Goal: Information Seeking & Learning: Learn about a topic

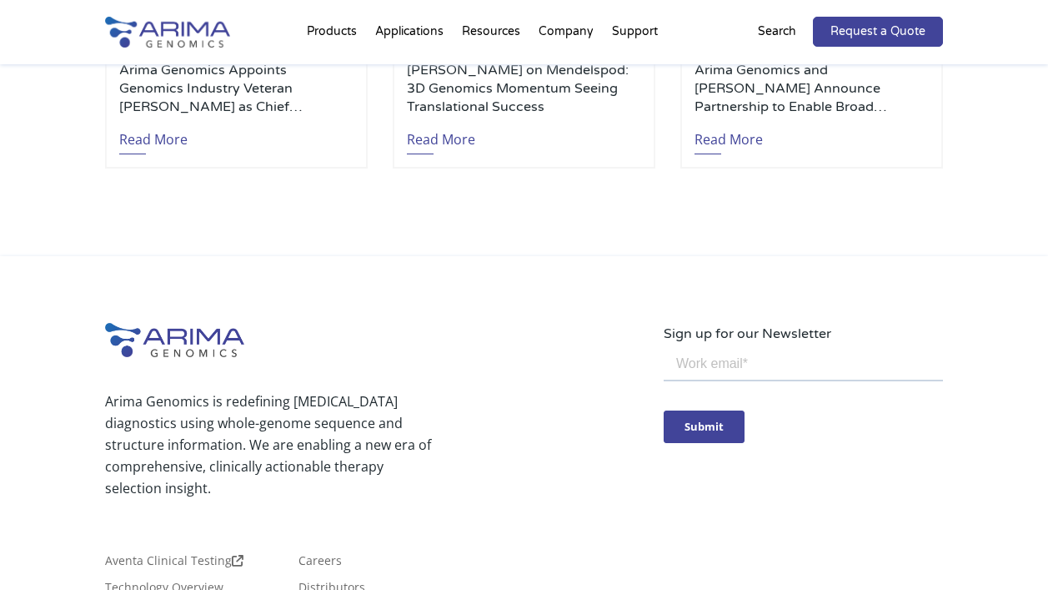
scroll to position [3819, 0]
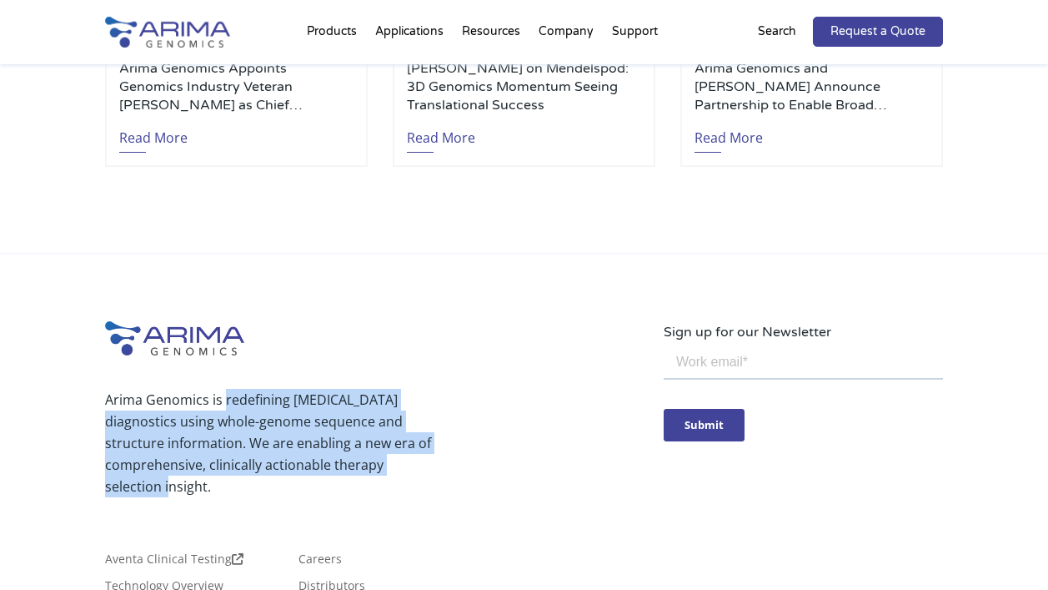
drag, startPoint x: 225, startPoint y: 399, endPoint x: 203, endPoint y: 479, distance: 82.9
click at [203, 479] on p "Arima Genomics is redefining [MEDICAL_DATA] diagnostics using whole-genome sequ…" at bounding box center [272, 443] width 335 height 108
copy p "redefining cancer diagnostics using whole-genome sequence and structure informa…"
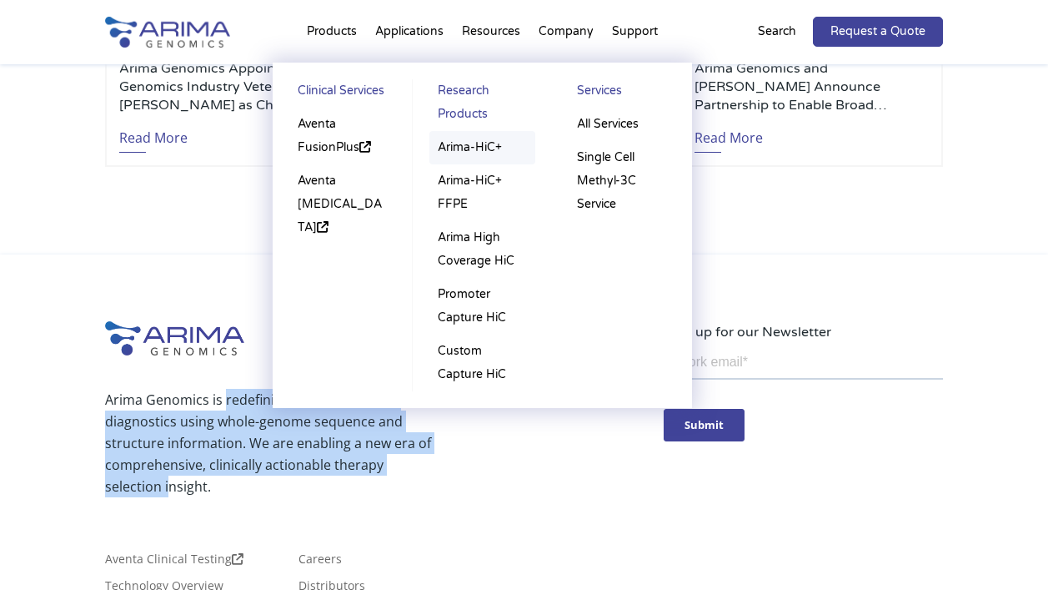
click at [462, 143] on link "Arima-HiC+" at bounding box center [482, 147] width 106 height 33
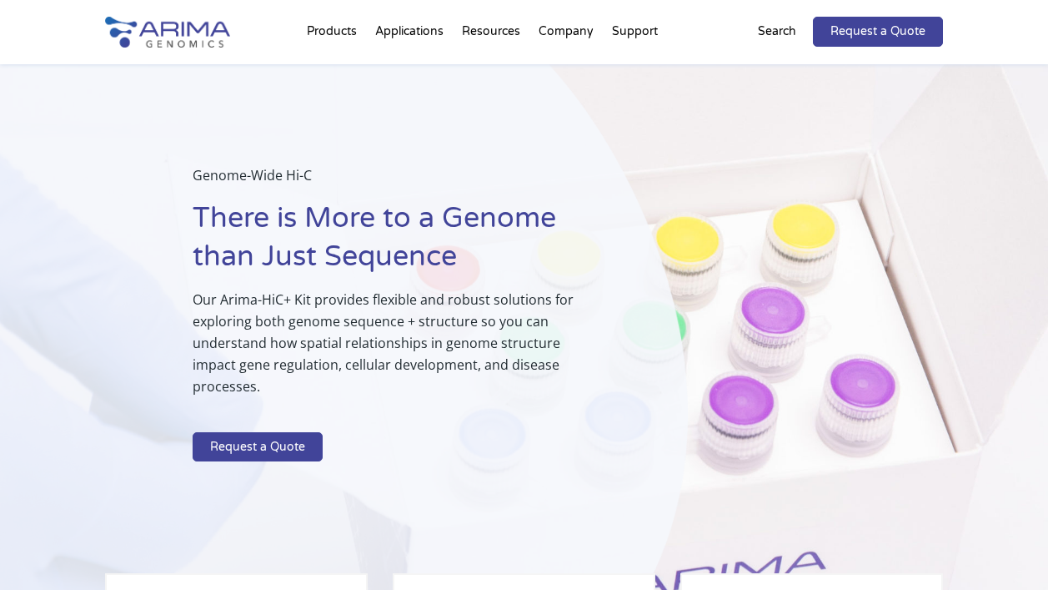
click at [218, 33] on img at bounding box center [167, 32] width 125 height 31
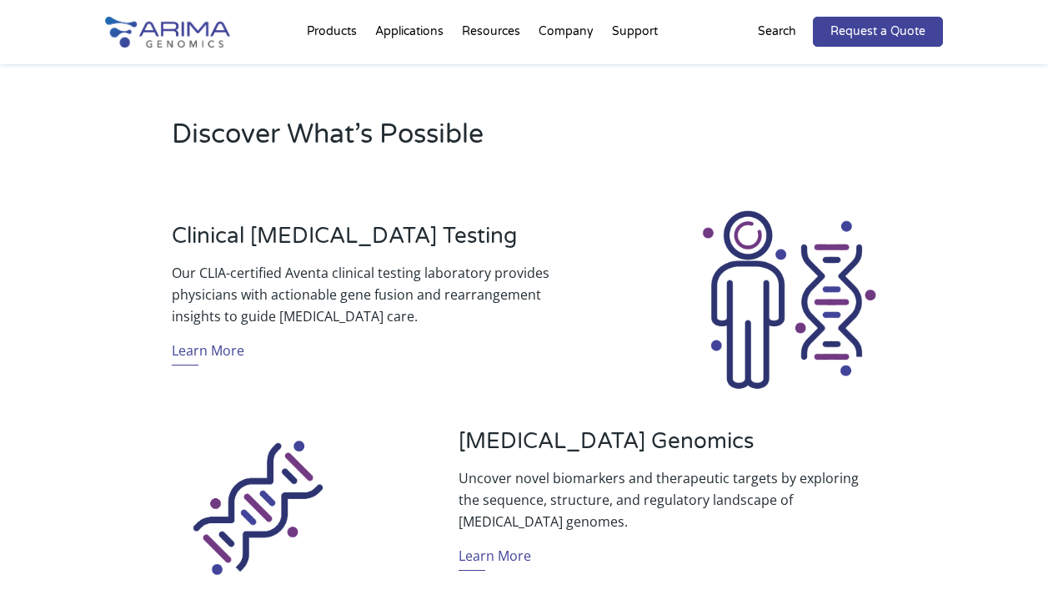
scroll to position [468, 0]
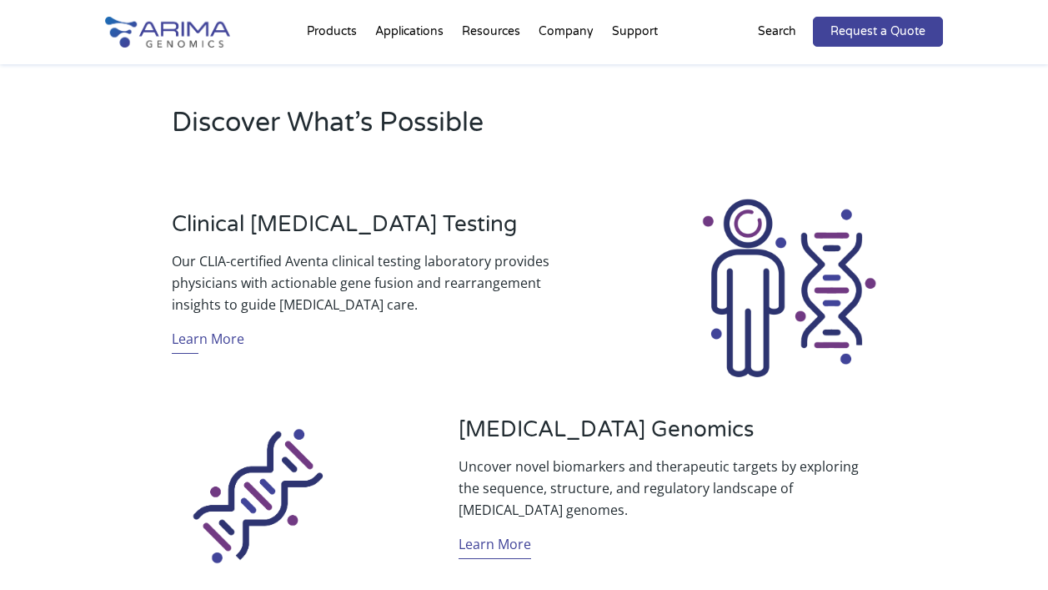
click at [502, 539] on link "Learn More" at bounding box center [495, 546] width 73 height 26
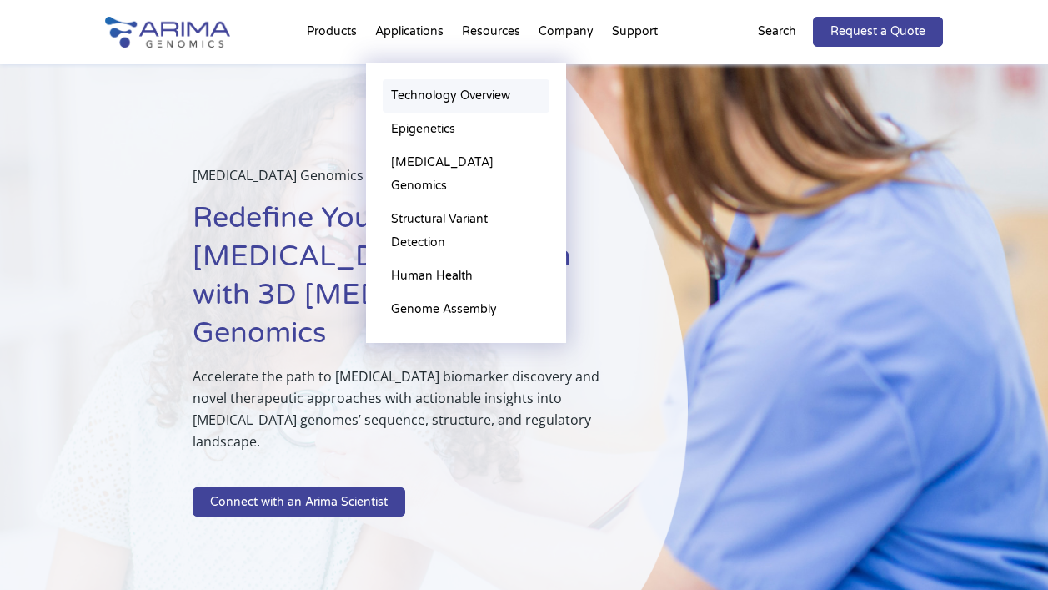
click at [418, 98] on link "Technology Overview" at bounding box center [466, 95] width 167 height 33
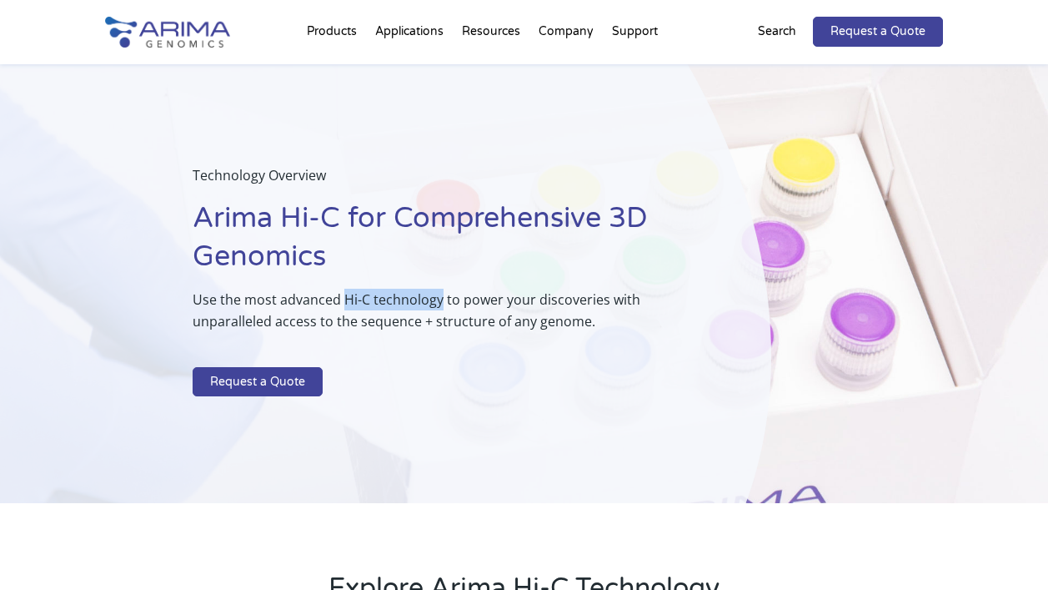
drag, startPoint x: 344, startPoint y: 299, endPoint x: 439, endPoint y: 295, distance: 95.1
click at [439, 295] on p "Use the most advanced Hi-C technology to power your discoveries with unparallel…" at bounding box center [440, 317] width 495 height 57
copy p "Hi-C technology"
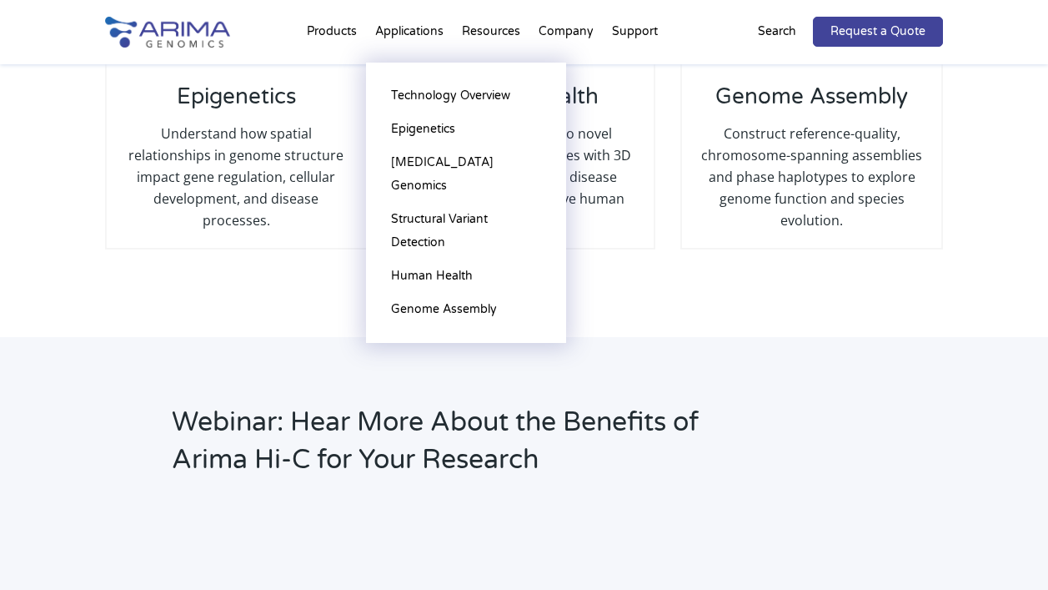
scroll to position [2007, 0]
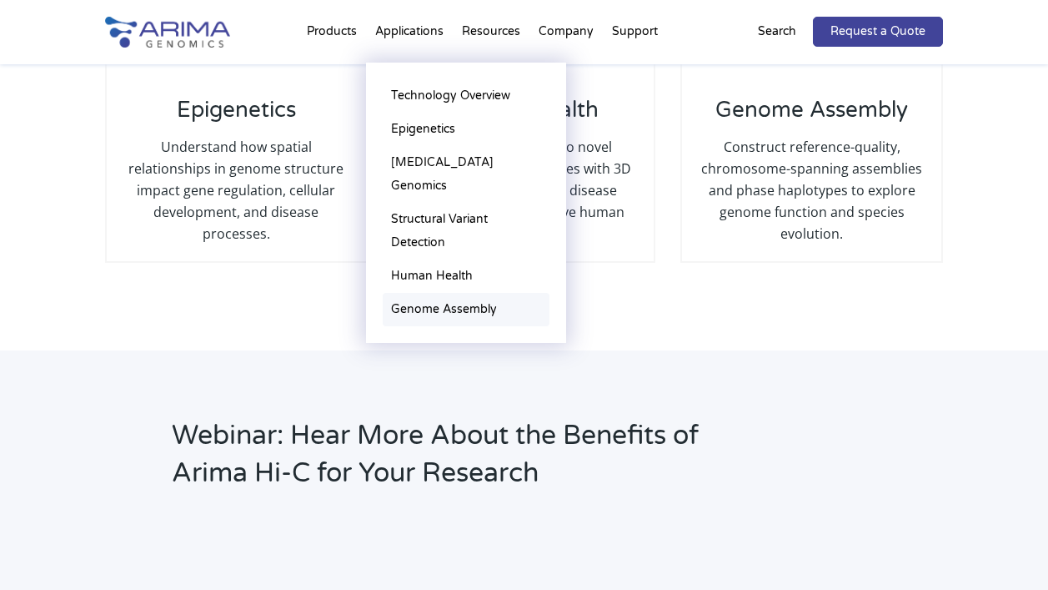
click at [421, 293] on link "Genome Assembly" at bounding box center [466, 309] width 167 height 33
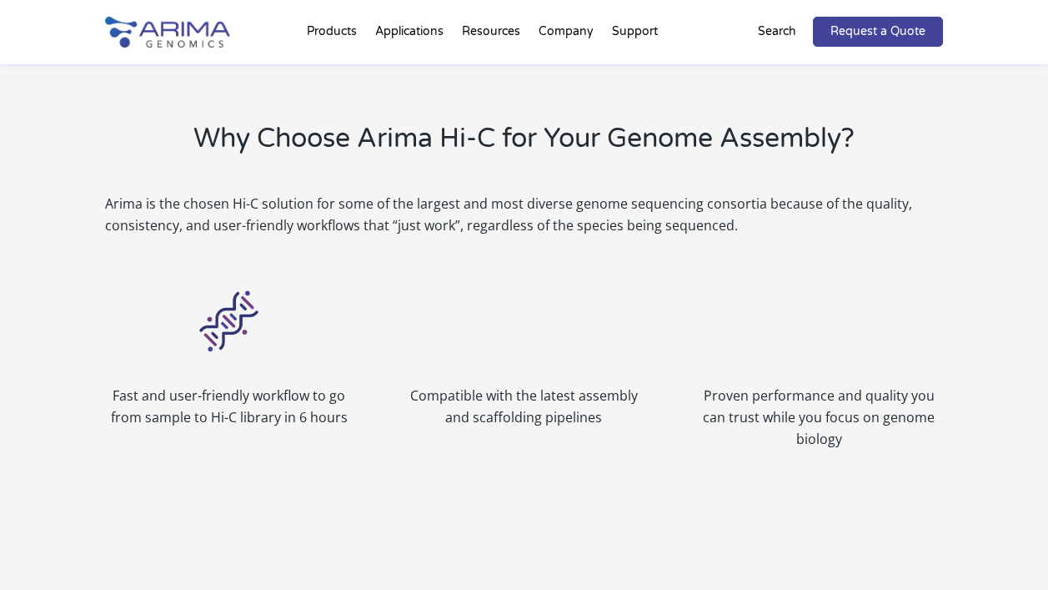
scroll to position [1075, 0]
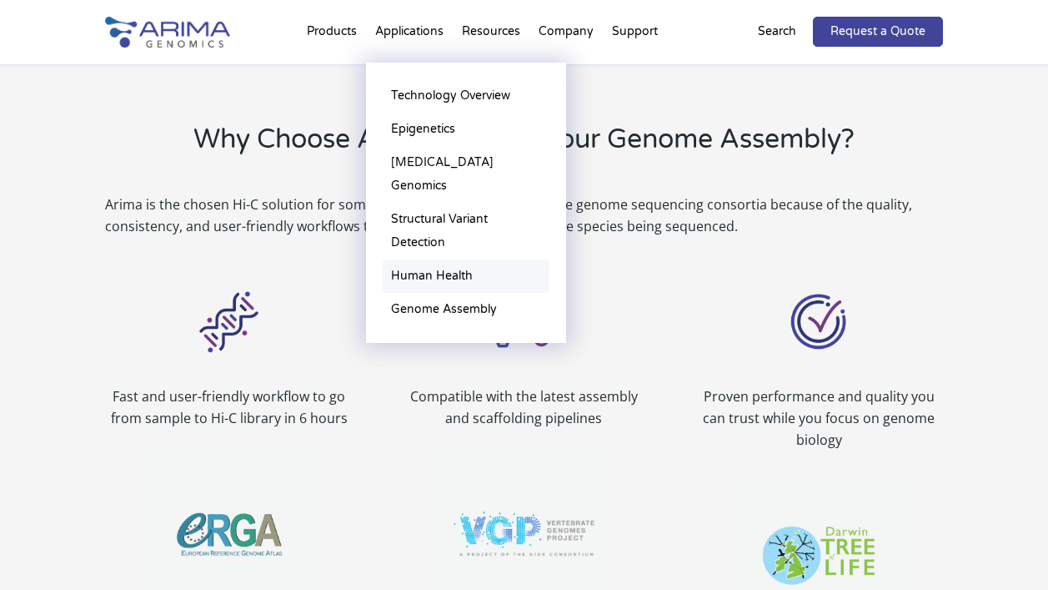
click at [434, 259] on link "Human Health" at bounding box center [466, 275] width 167 height 33
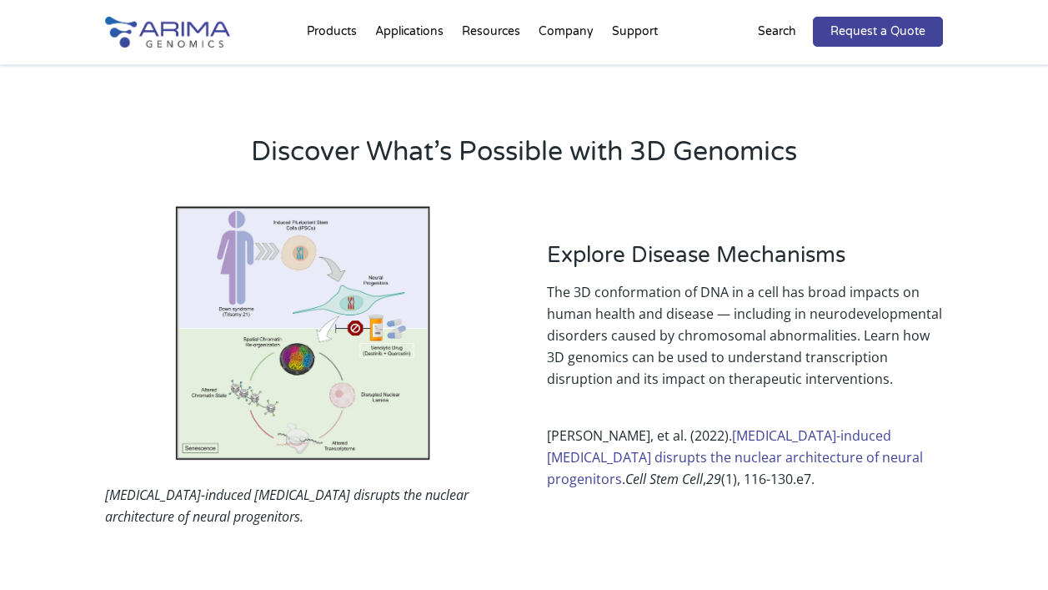
scroll to position [1348, 0]
